Goal: Transaction & Acquisition: Purchase product/service

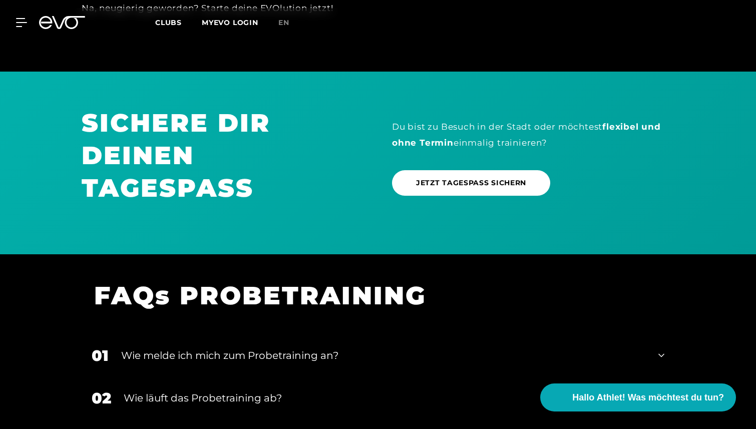
scroll to position [732, 0]
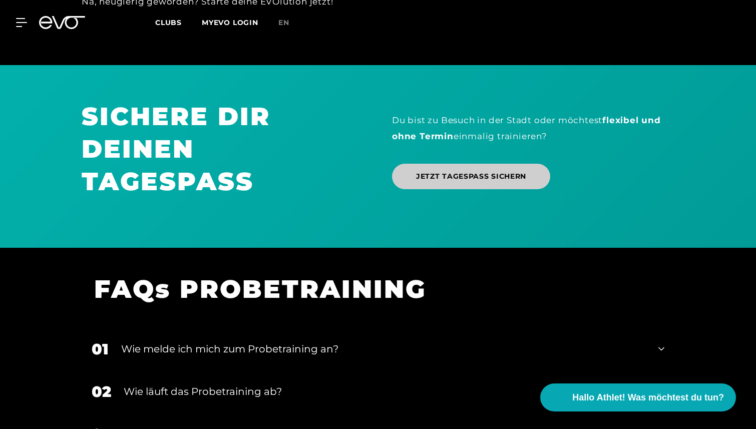
click at [480, 184] on link "JETZT TAGESPASS SICHERN" at bounding box center [471, 177] width 158 height 26
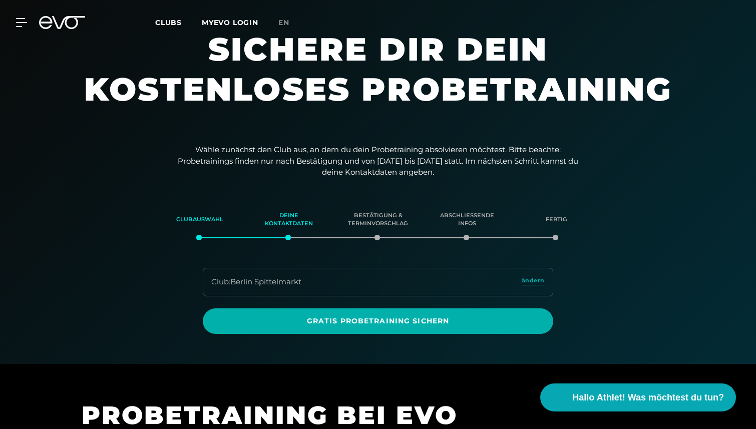
scroll to position [13, 0]
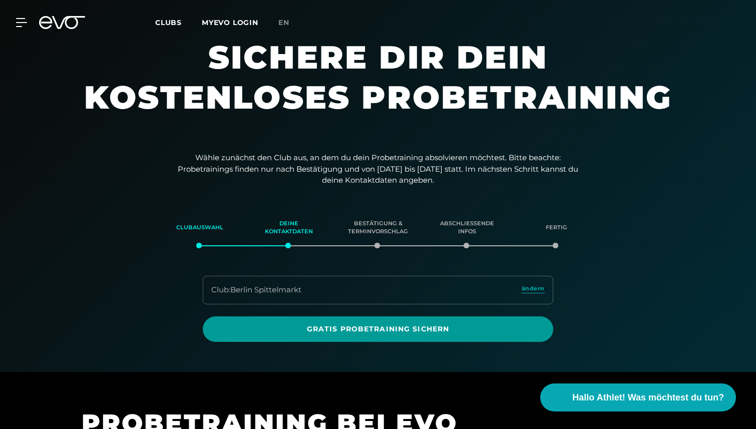
click at [407, 334] on span "Gratis Probetraining sichern" at bounding box center [378, 329] width 303 height 11
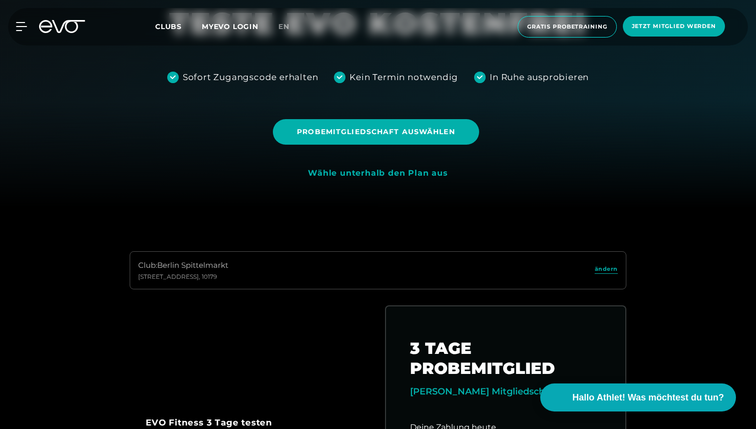
scroll to position [387, 0]
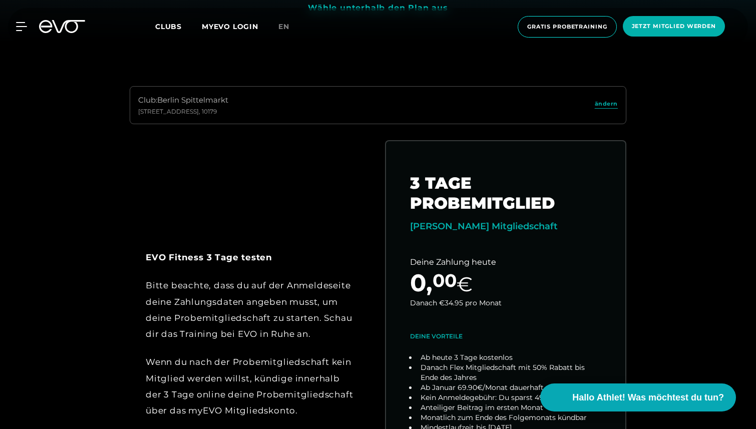
click at [318, 113] on div "Club : Berlin [STREET_ADDRESS]" at bounding box center [378, 105] width 497 height 39
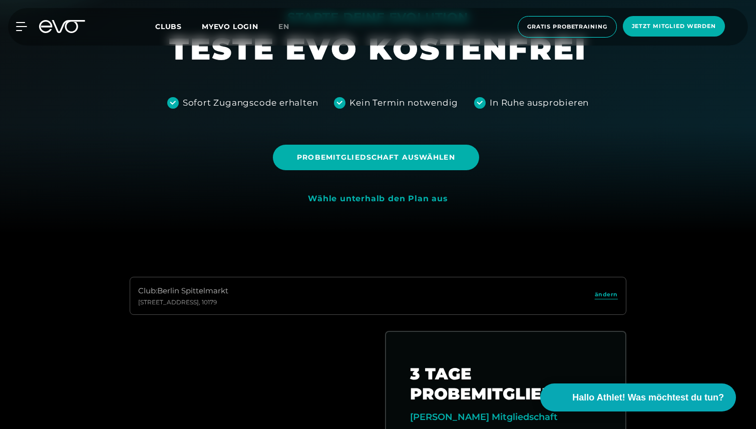
scroll to position [0, 0]
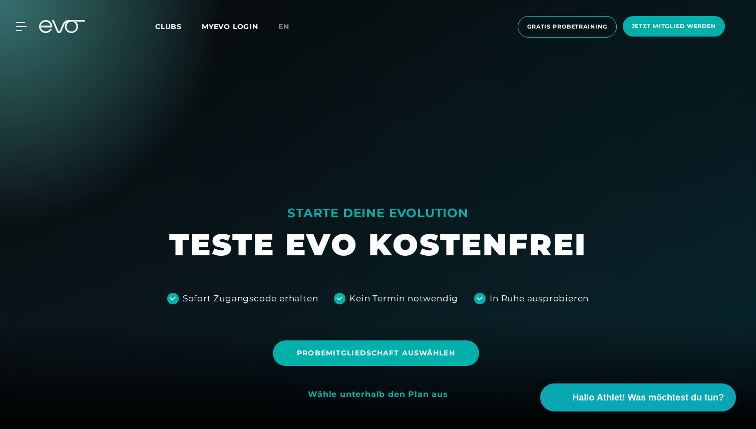
click at [169, 23] on span "Clubs" at bounding box center [168, 26] width 27 height 9
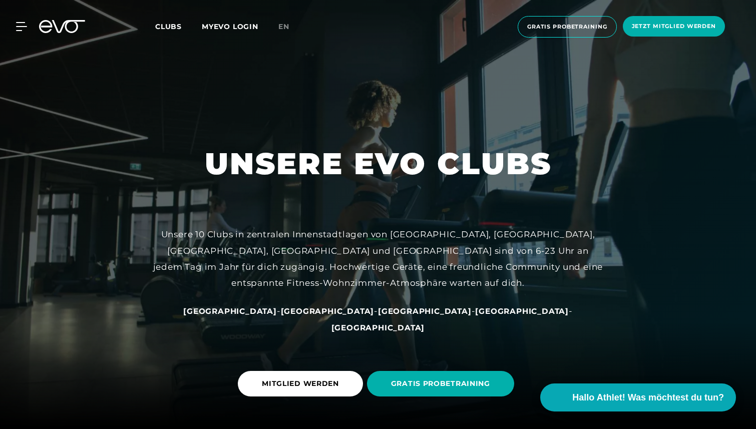
click at [309, 316] on span "[GEOGRAPHIC_DATA]" at bounding box center [328, 312] width 94 height 10
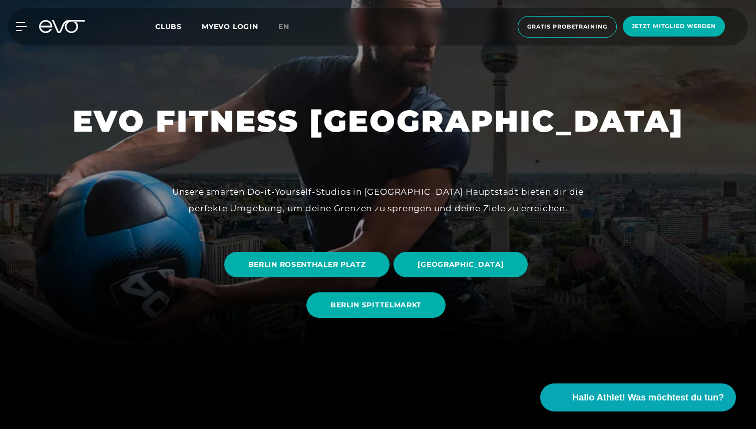
scroll to position [82, 0]
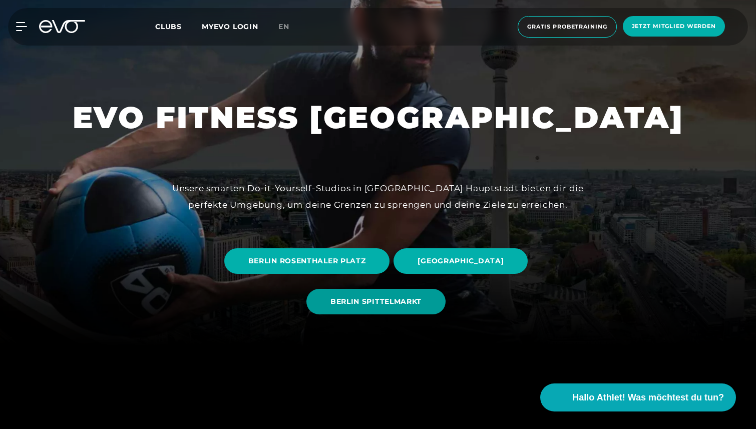
click at [406, 306] on span "BERLIN SPITTELMARKT" at bounding box center [376, 302] width 91 height 11
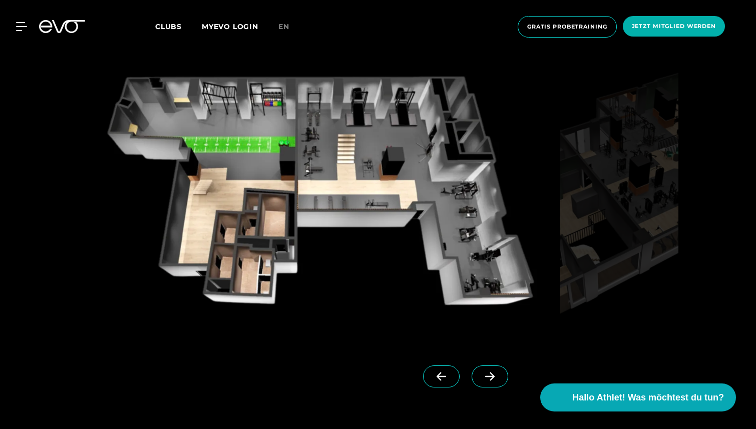
scroll to position [957, 0]
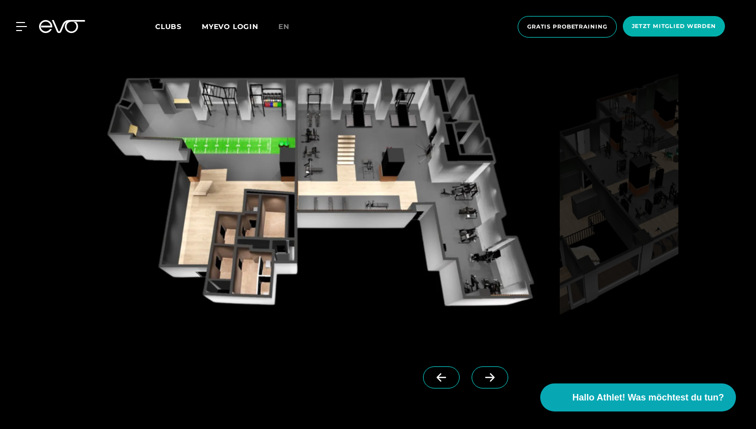
click at [481, 380] on icon at bounding box center [490, 377] width 18 height 9
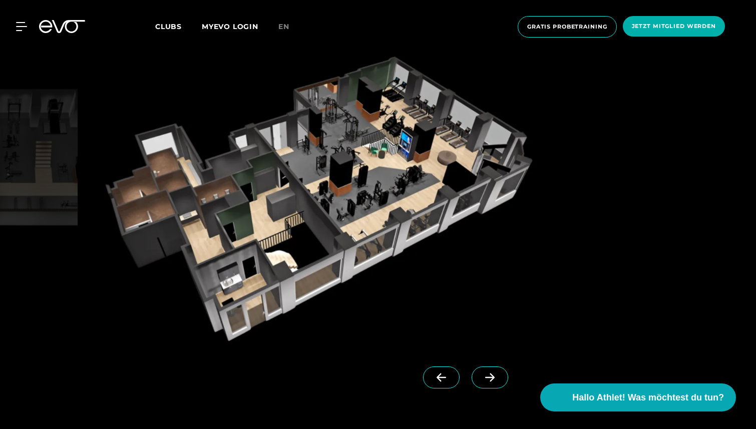
click at [481, 380] on icon at bounding box center [490, 377] width 18 height 9
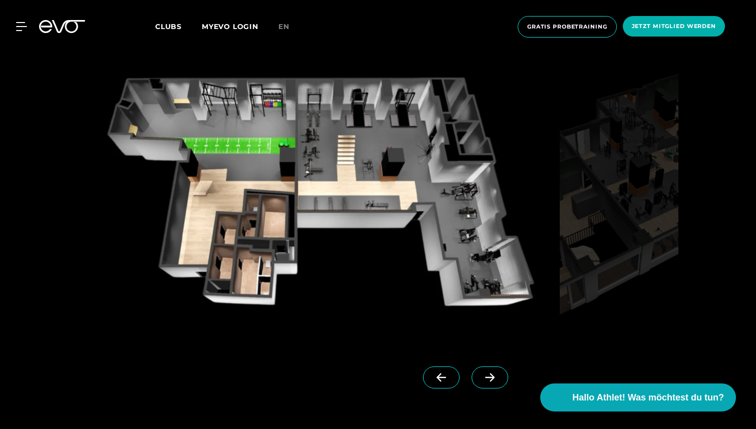
click at [481, 380] on icon at bounding box center [490, 377] width 18 height 9
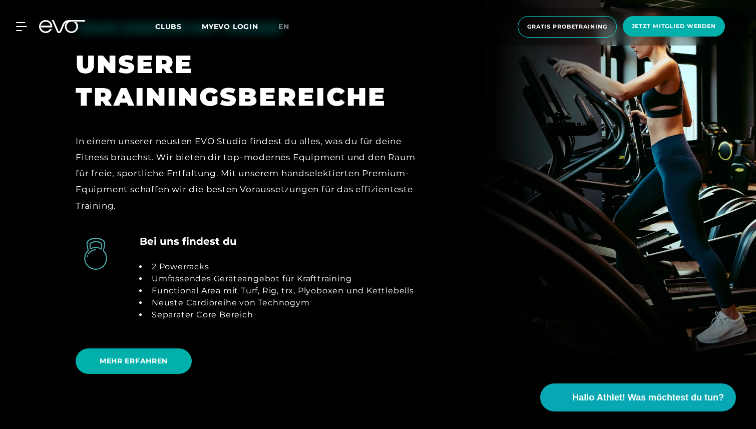
scroll to position [2077, 0]
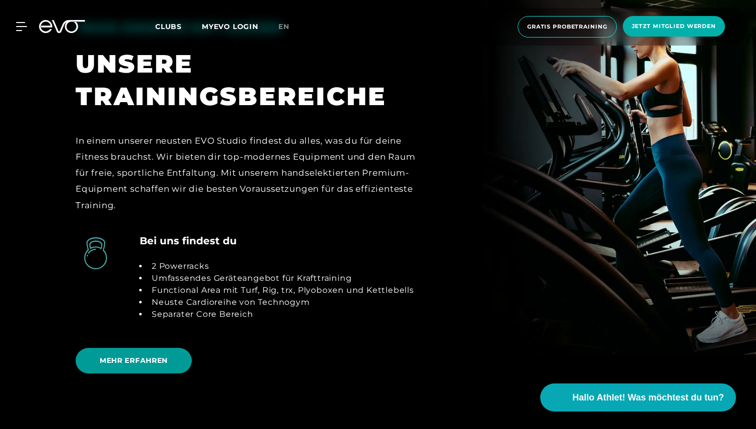
click at [140, 356] on span "MEHR ERFAHREN" at bounding box center [134, 361] width 68 height 11
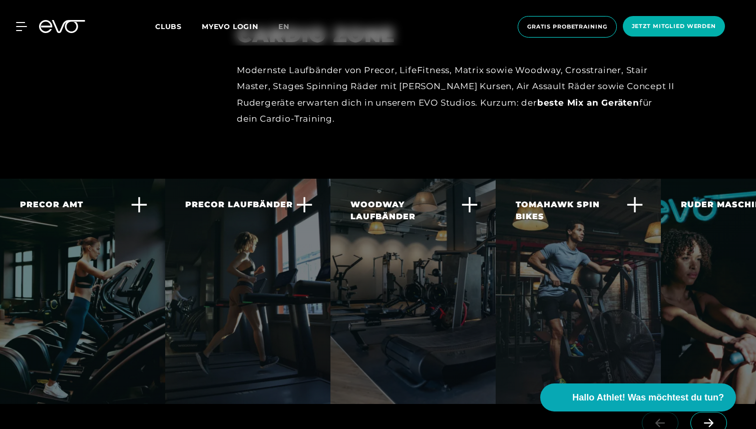
click at [237, 210] on div "PRECOR LAUFBÄNDER Gehen und Laufen sind wichtige funktionelle Bewegungen. Auf d…" at bounding box center [241, 262] width 113 height 127
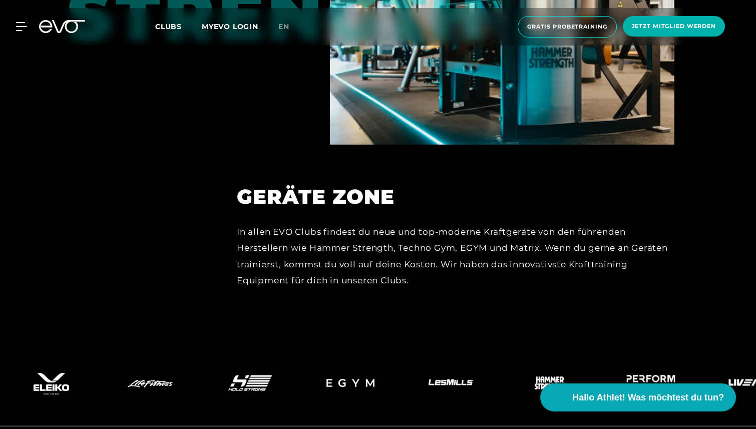
scroll to position [4375, 0]
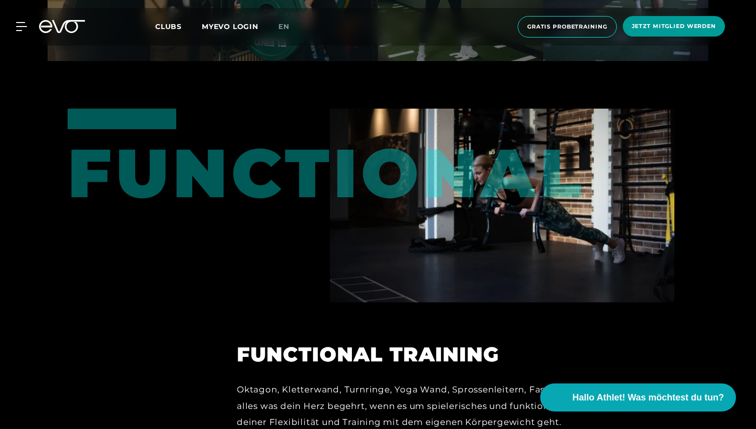
click at [648, 28] on span "Jetzt Mitglied werden" at bounding box center [674, 26] width 84 height 9
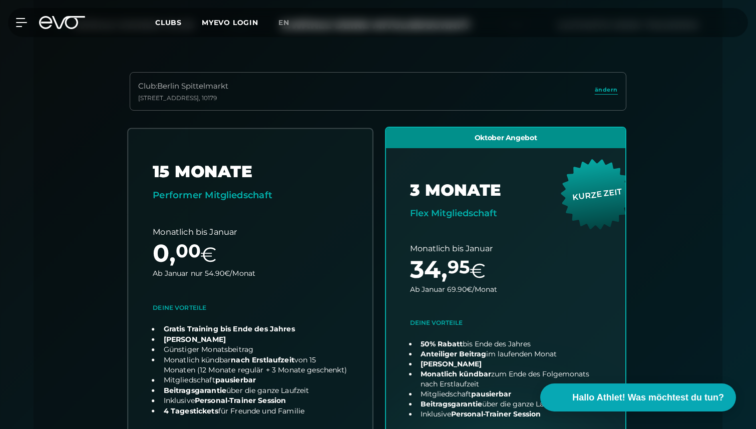
scroll to position [242, 0]
